Goal: Task Accomplishment & Management: Complete application form

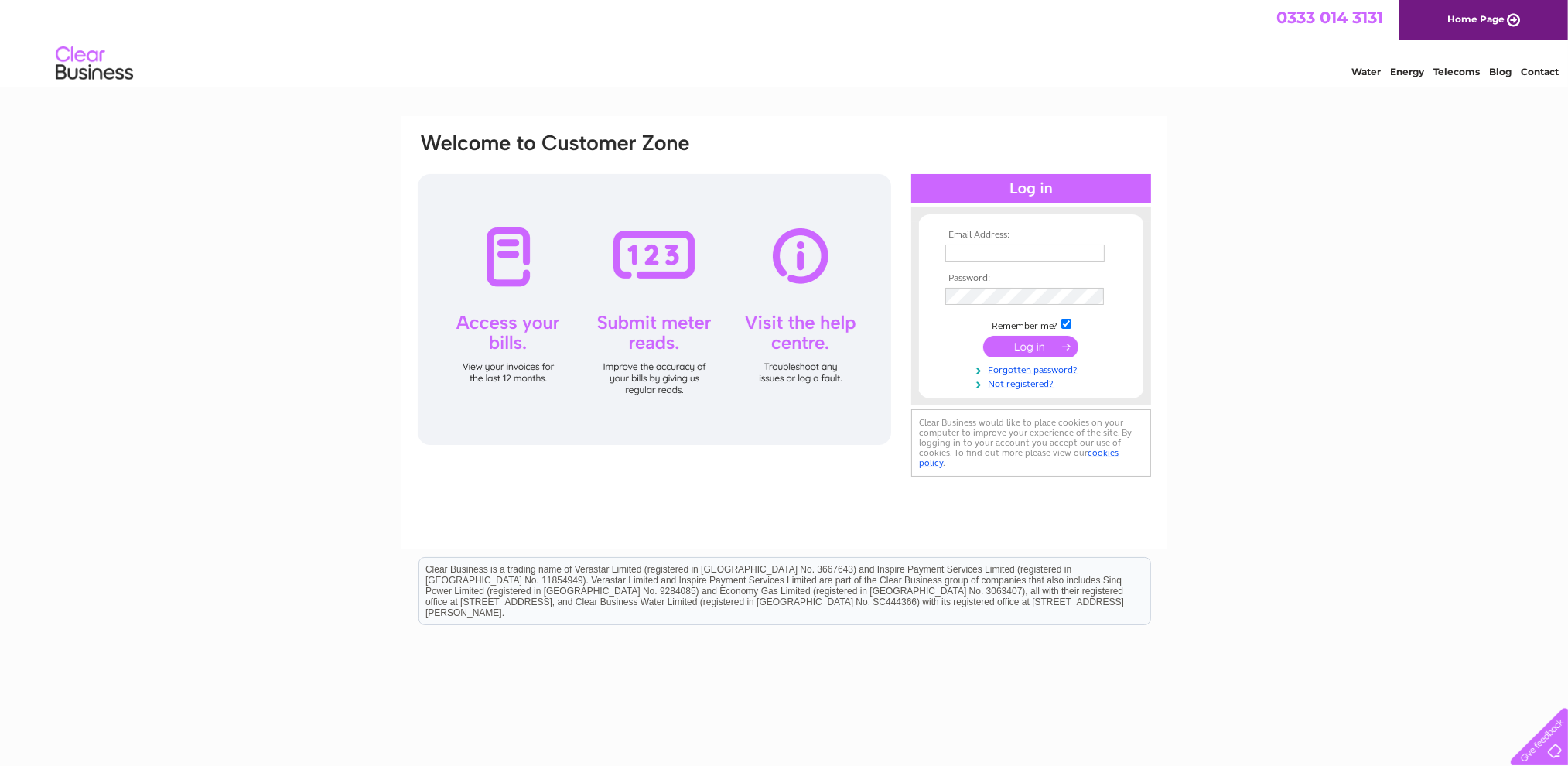
click at [1044, 248] on input "text" at bounding box center [1025, 253] width 159 height 17
click at [935, 358] on form "Email Address: Password: Remember me?" at bounding box center [1032, 309] width 225 height 160
click at [1028, 386] on link "Not registered?" at bounding box center [1033, 382] width 176 height 14
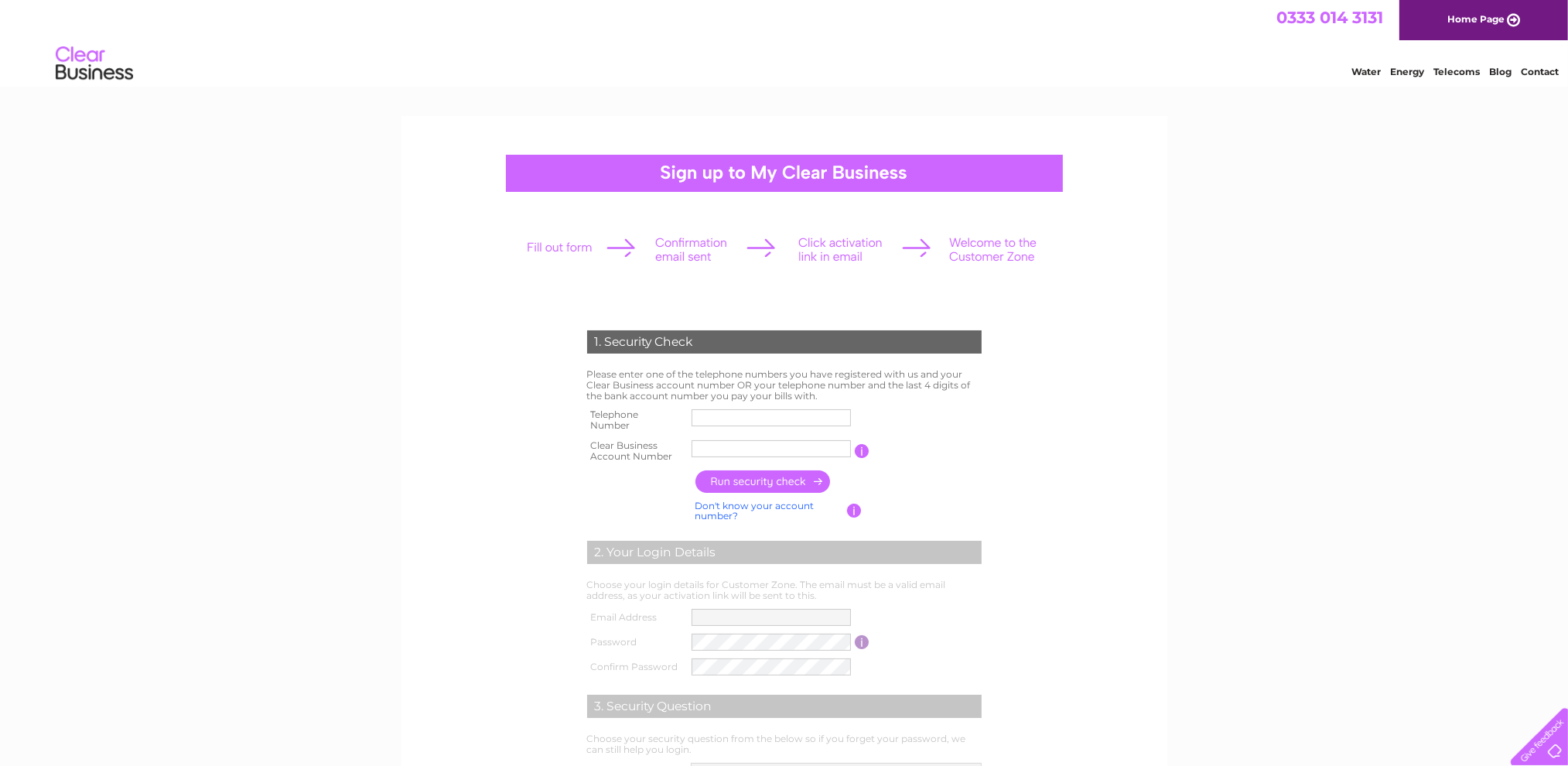
click at [732, 415] on input "text" at bounding box center [772, 419] width 159 height 17
click at [502, 445] on form "1. Security Check Please enter one of the telephone numbers you have registered…" at bounding box center [785, 589] width 737 height 580
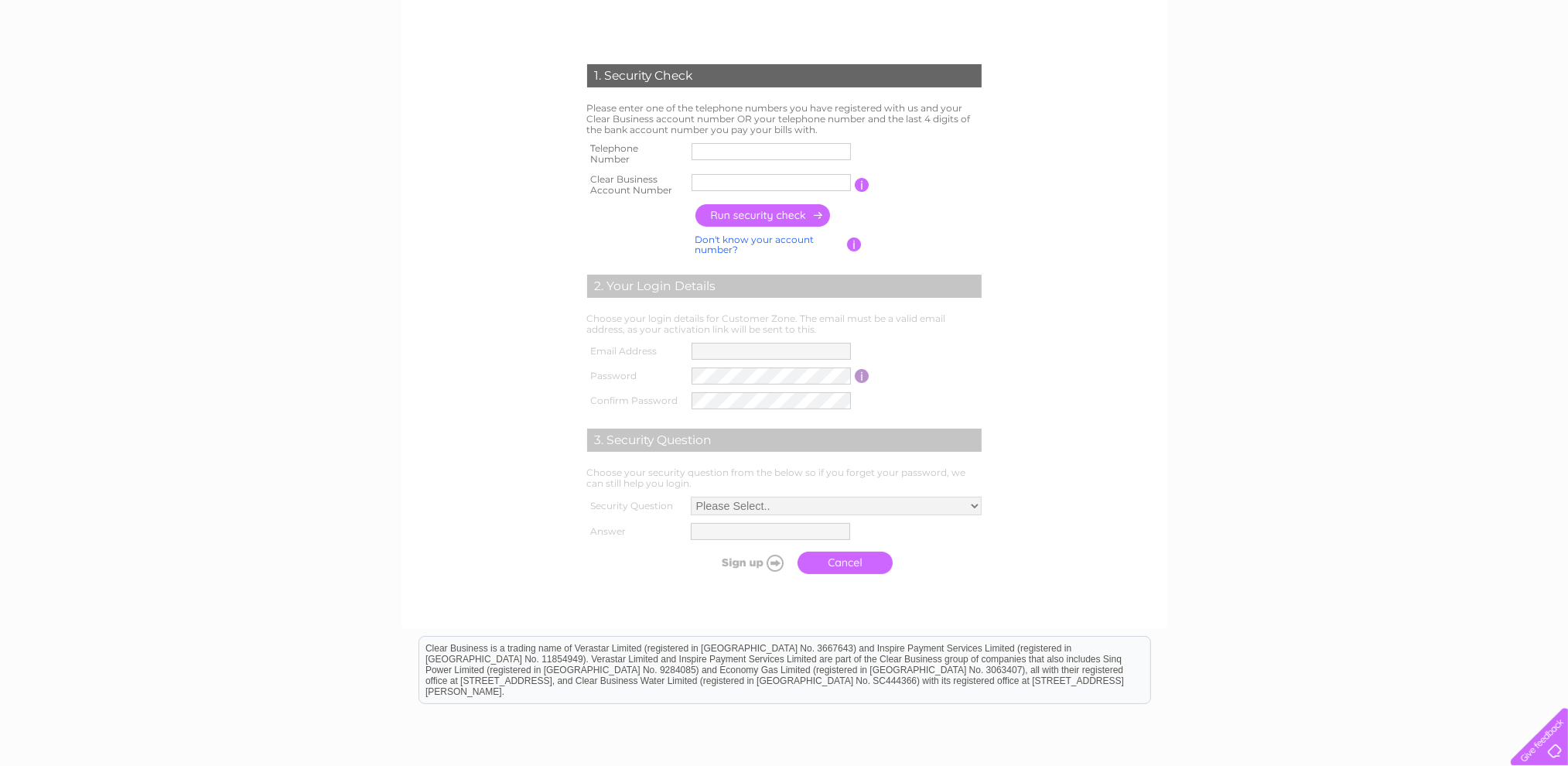
scroll to position [310, 0]
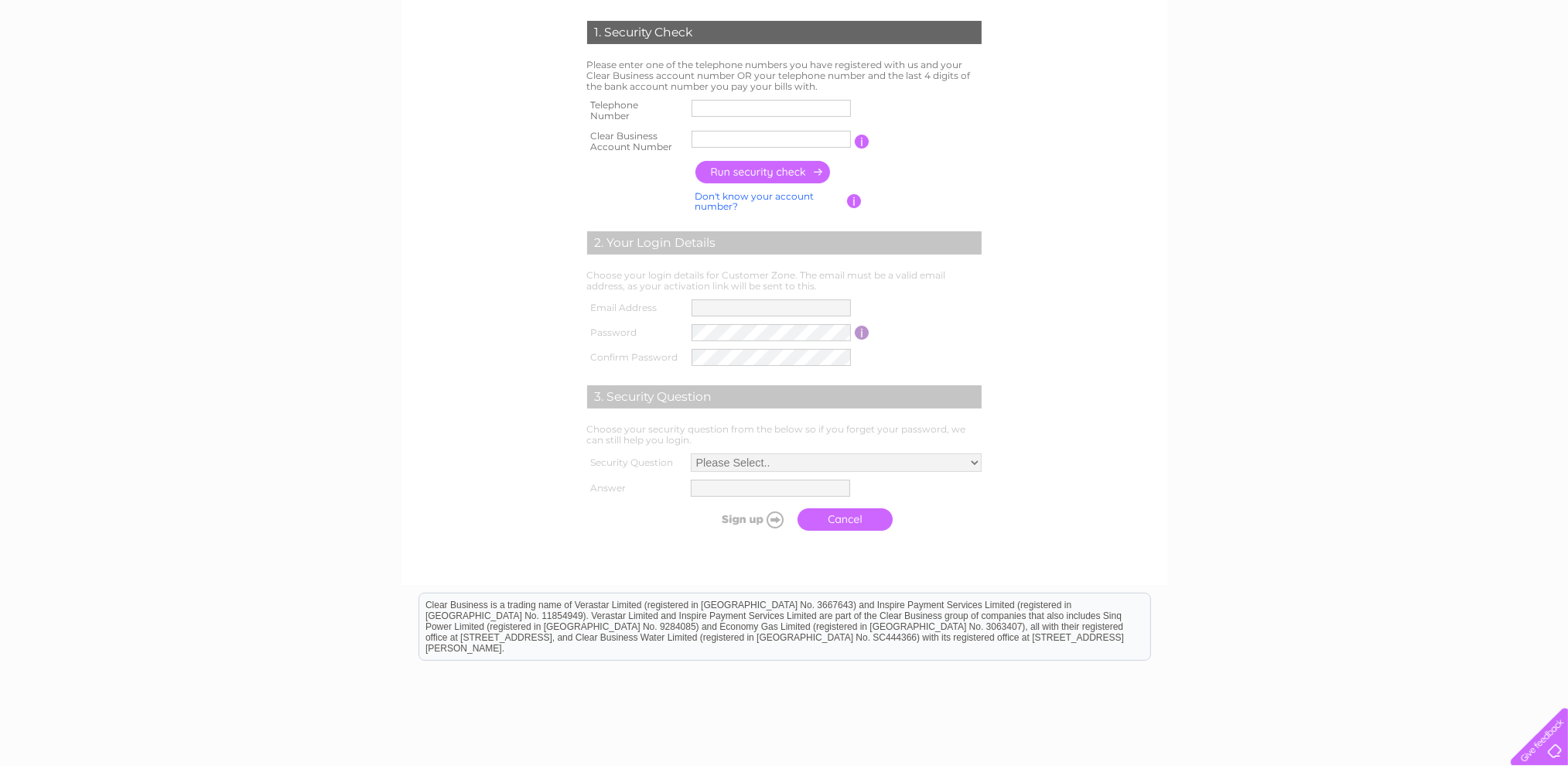
click at [740, 199] on link "Don't know your account number?" at bounding box center [755, 201] width 119 height 22
click at [727, 203] on link "Don't know your bank account number?" at bounding box center [768, 201] width 145 height 22
click at [727, 203] on link "Don't know your account number?" at bounding box center [755, 201] width 119 height 22
click at [727, 203] on link "Don't know your bank account number?" at bounding box center [768, 201] width 145 height 22
click at [727, 203] on link "Don't know your account number?" at bounding box center [755, 201] width 119 height 22
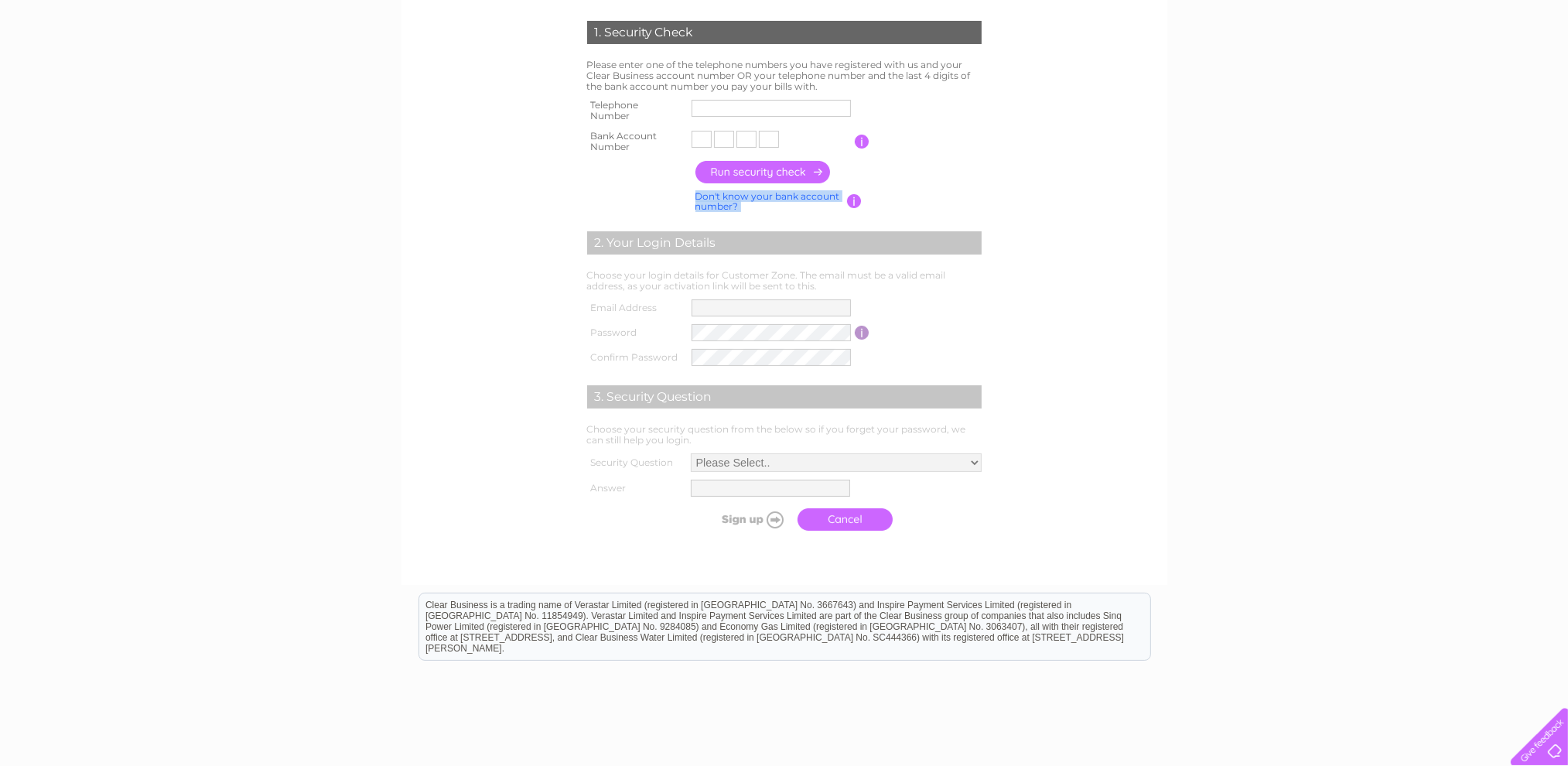
click at [727, 203] on link "Don't know your bank account number?" at bounding box center [768, 201] width 145 height 22
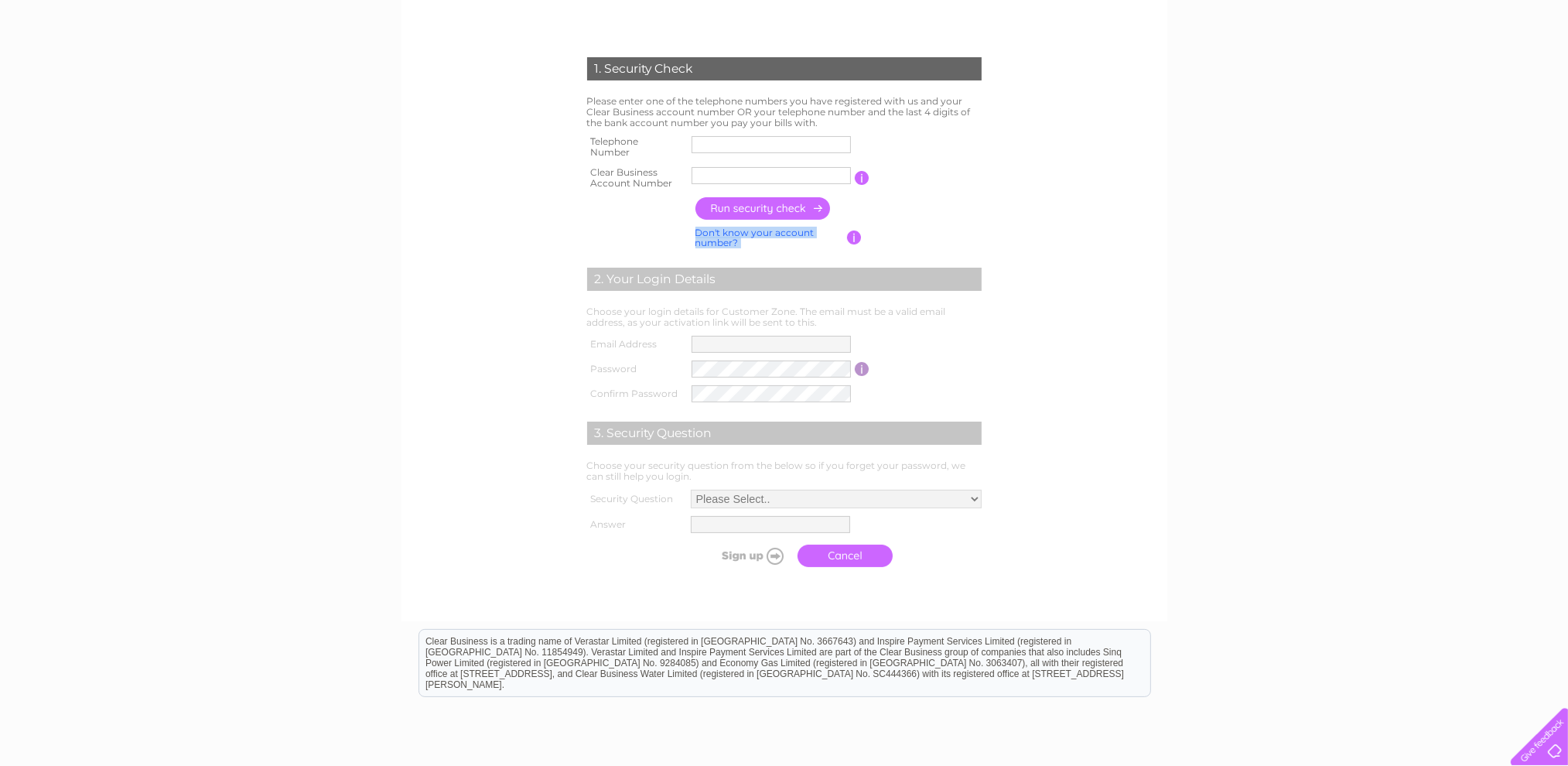
scroll to position [0, 0]
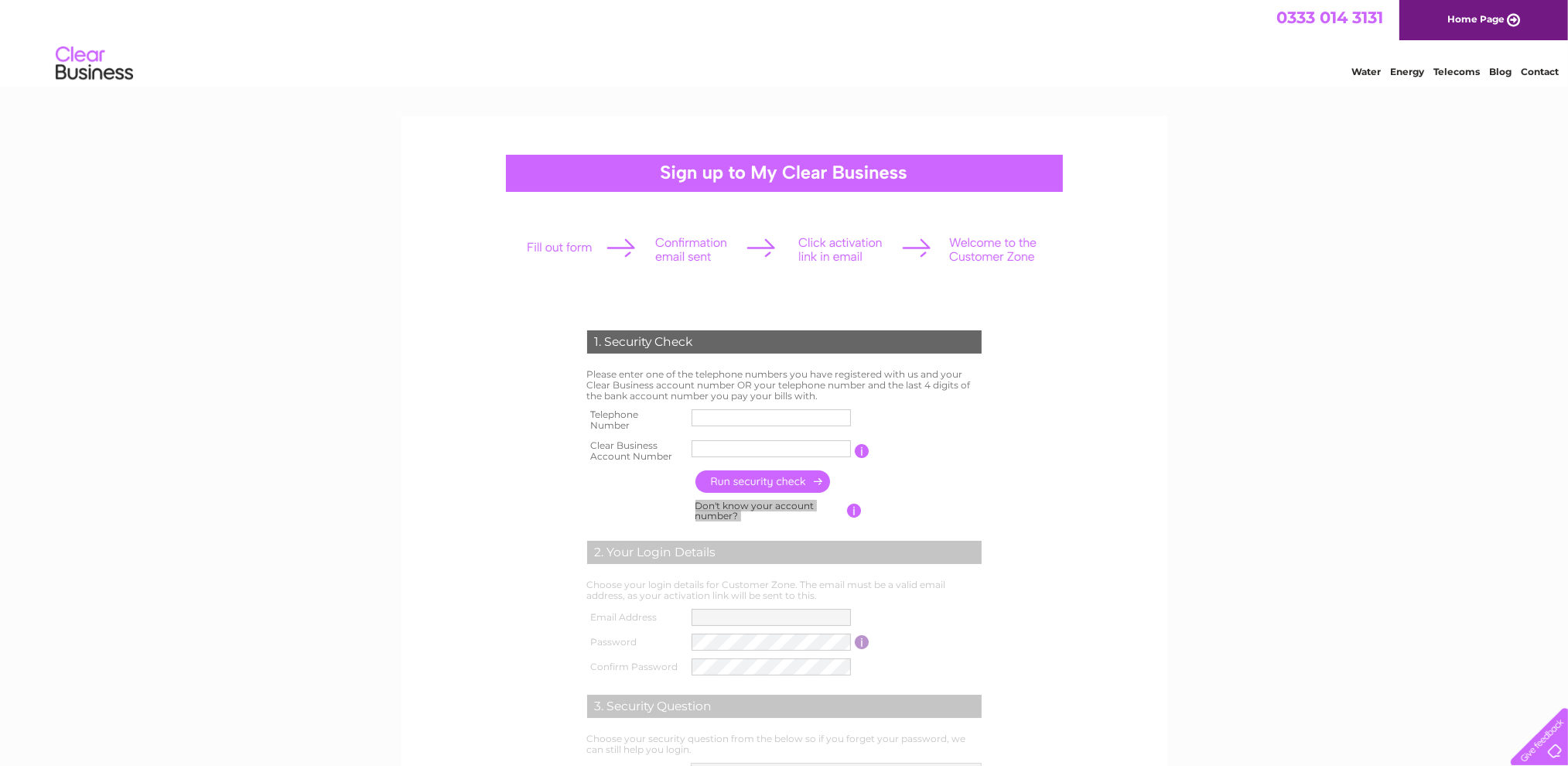
click at [1541, 69] on link "Contact" at bounding box center [1540, 72] width 38 height 12
